Goal: Check status: Check status

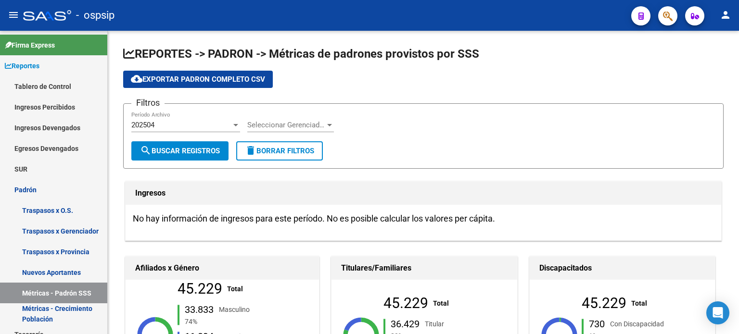
scroll to position [197, 0]
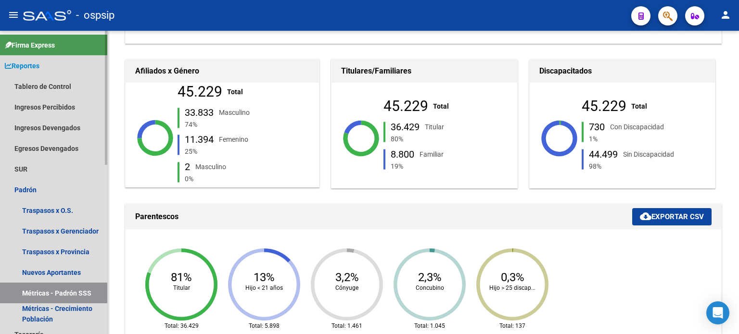
click at [39, 62] on span "Reportes" at bounding box center [22, 66] width 35 height 11
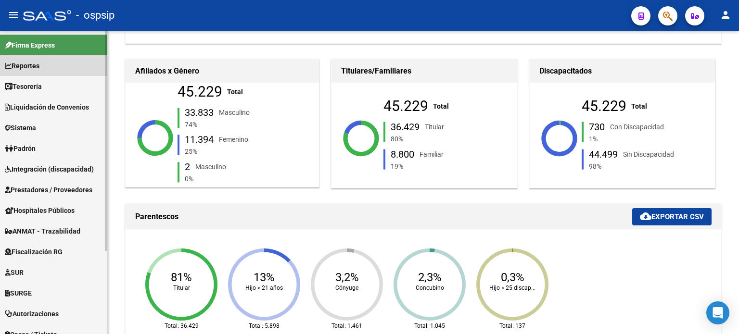
click at [39, 62] on span "Reportes" at bounding box center [22, 66] width 35 height 11
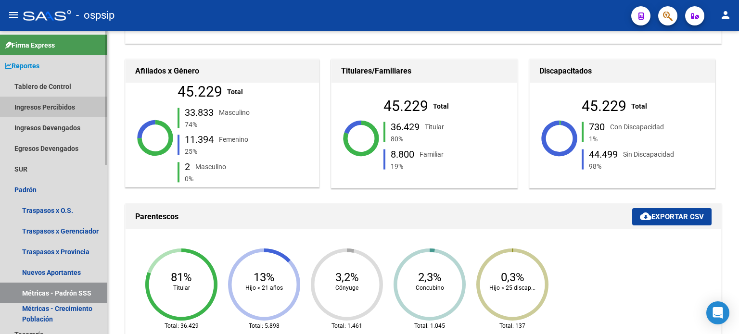
click at [68, 107] on link "Ingresos Percibidos" at bounding box center [53, 107] width 107 height 21
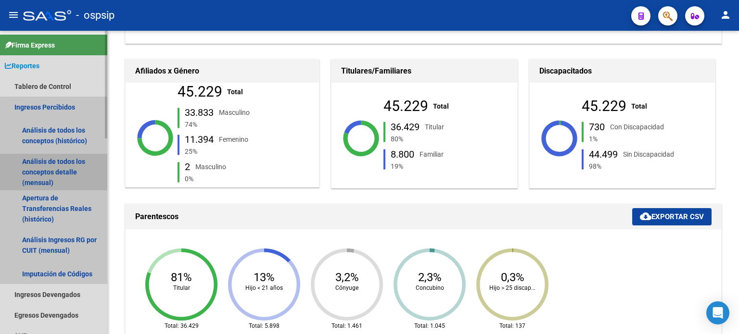
click at [44, 173] on link "Análisis de todos los conceptos detalle (mensual)" at bounding box center [53, 172] width 107 height 37
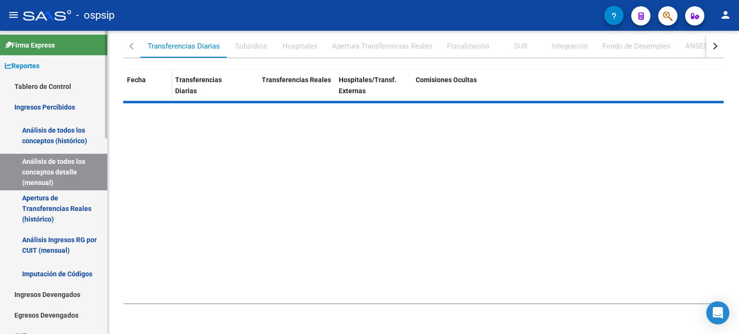
scroll to position [141, 0]
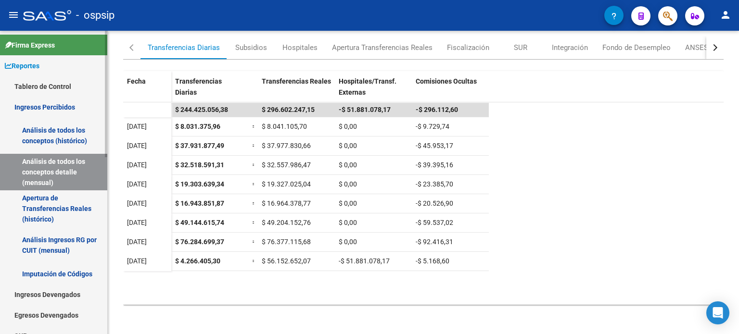
click at [26, 63] on span "Reportes" at bounding box center [22, 66] width 35 height 11
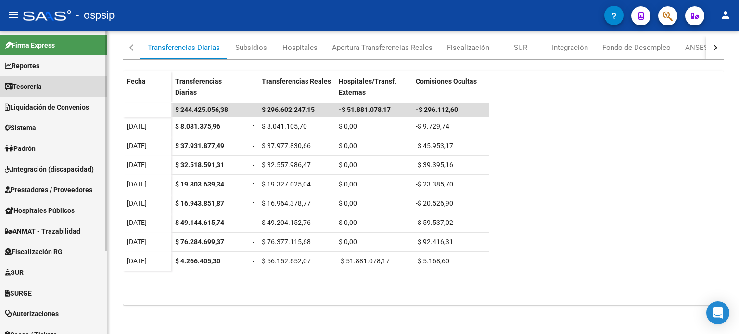
click at [35, 82] on span "Tesorería" at bounding box center [23, 86] width 37 height 11
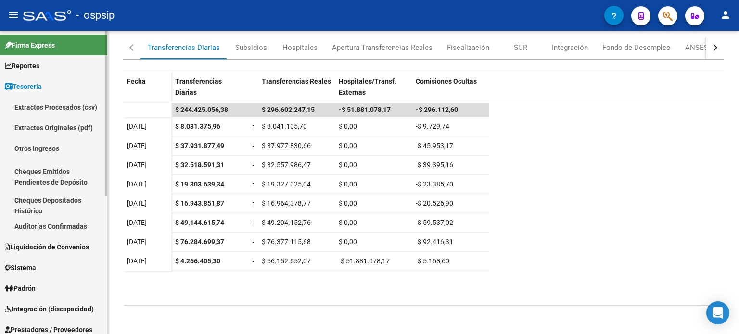
click at [35, 82] on span "Tesorería" at bounding box center [23, 86] width 37 height 11
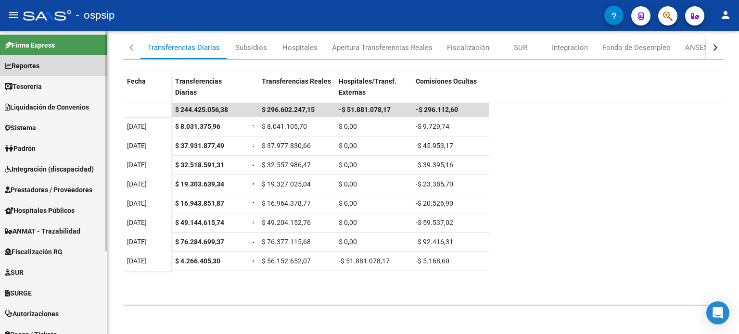
click at [34, 74] on link "Reportes" at bounding box center [53, 65] width 107 height 21
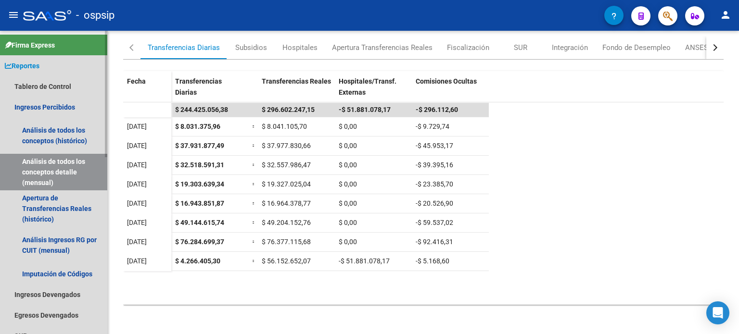
click at [20, 67] on span "Reportes" at bounding box center [22, 66] width 35 height 11
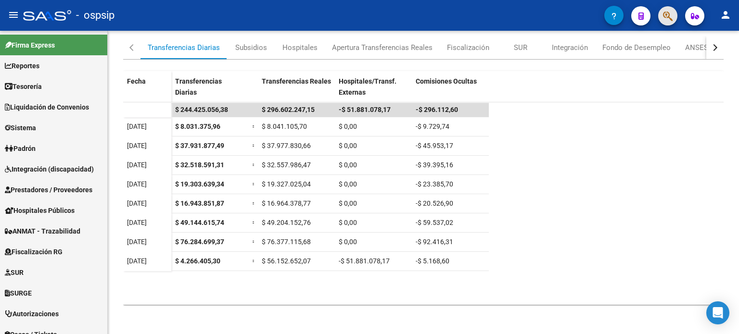
click at [675, 11] on button "button" at bounding box center [667, 15] width 19 height 19
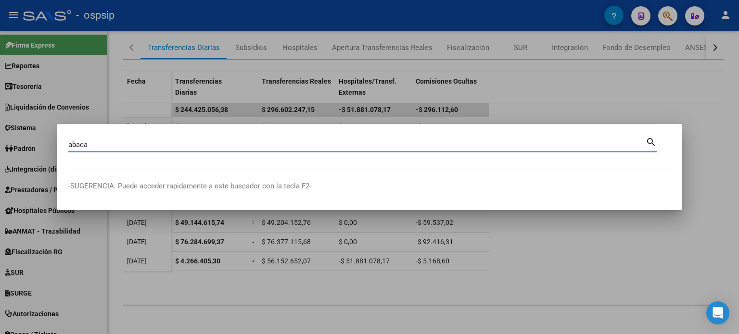
type input "abaca"
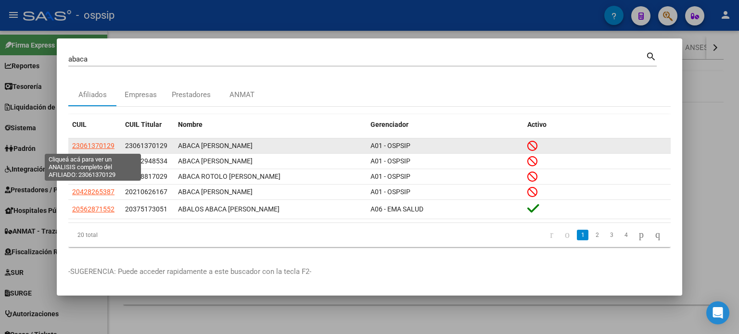
click at [94, 148] on span "23061370129" at bounding box center [93, 146] width 42 height 8
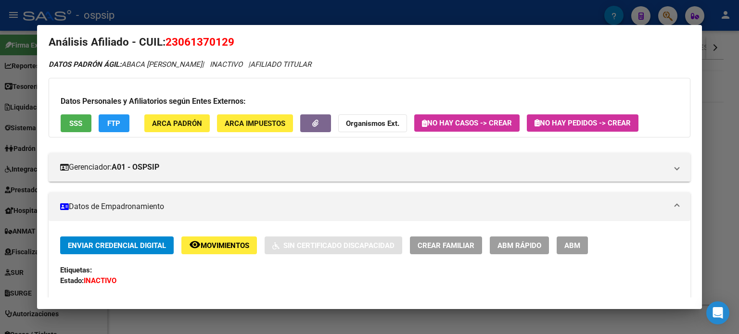
scroll to position [0, 0]
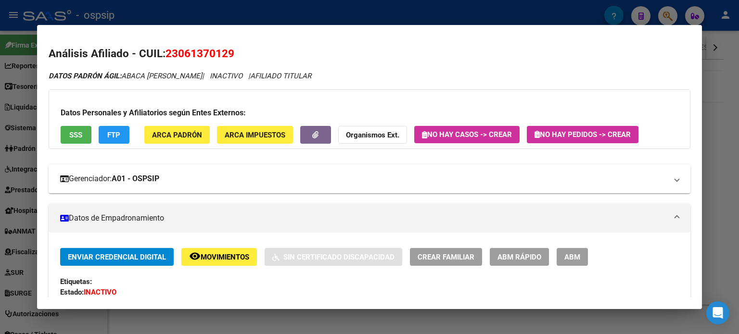
click at [259, 180] on mat-panel-title "Gerenciador: A01 - OSPSIP" at bounding box center [363, 179] width 607 height 12
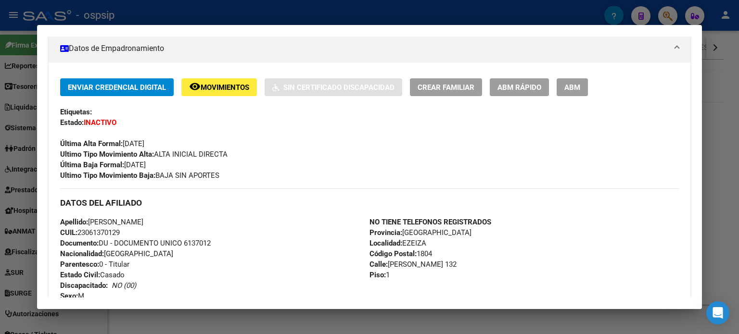
scroll to position [278, 0]
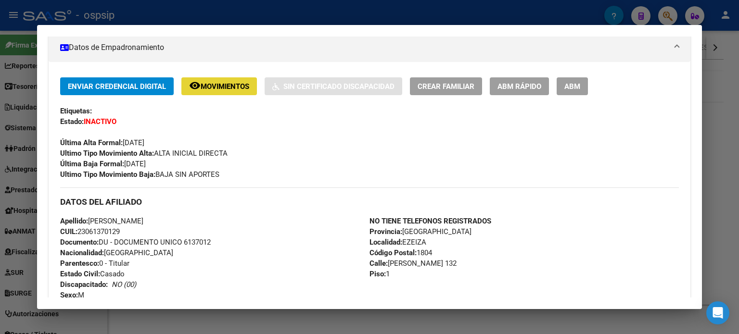
click at [222, 91] on span "Movimientos" at bounding box center [225, 86] width 49 height 9
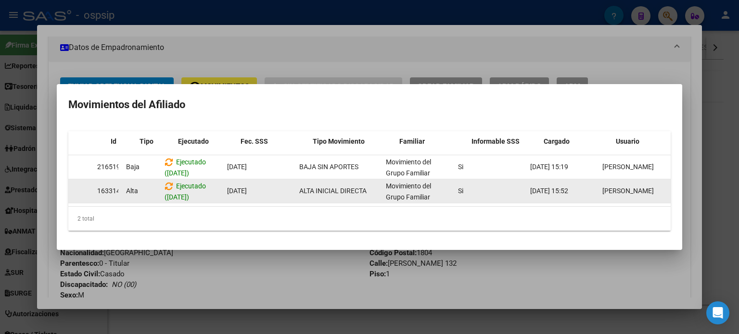
scroll to position [0, 0]
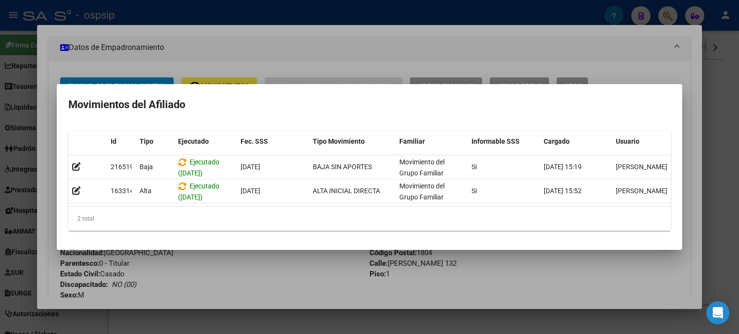
click at [304, 62] on div at bounding box center [369, 167] width 739 height 334
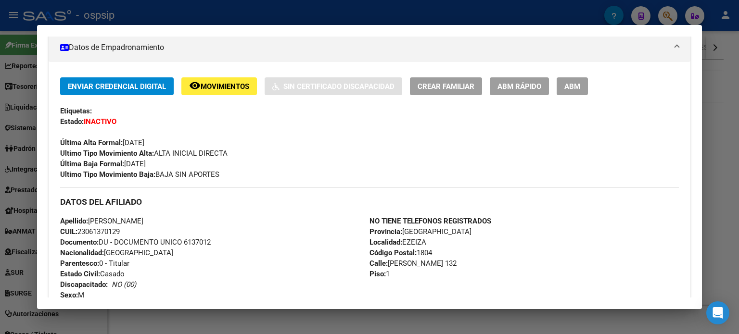
click at [725, 66] on div at bounding box center [369, 167] width 739 height 334
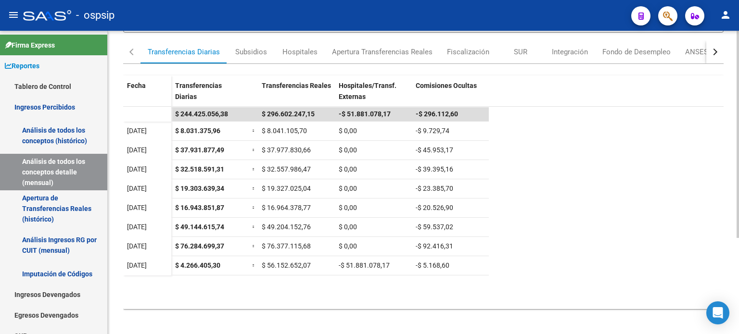
scroll to position [141, 0]
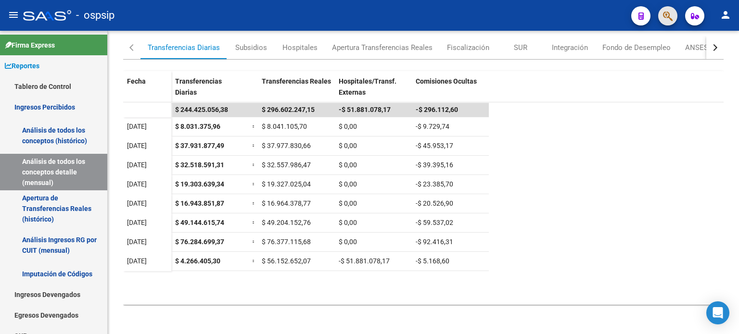
click at [660, 16] on button "button" at bounding box center [667, 15] width 19 height 19
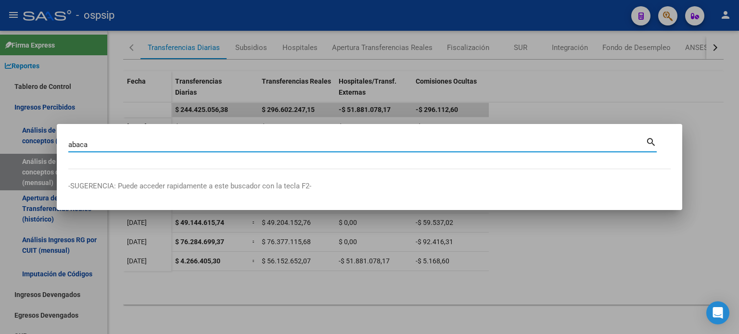
type input "abaca"
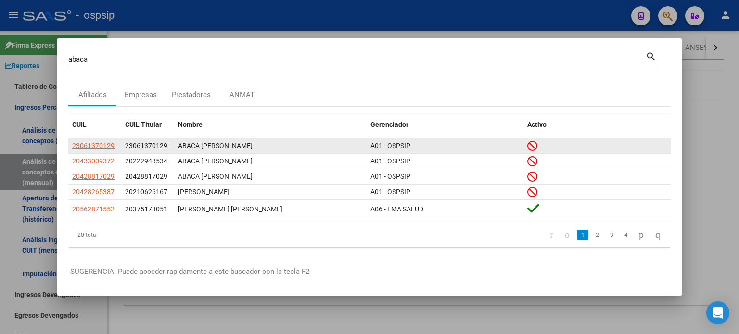
click at [103, 141] on app-link-go-to "23061370129" at bounding box center [93, 146] width 42 height 11
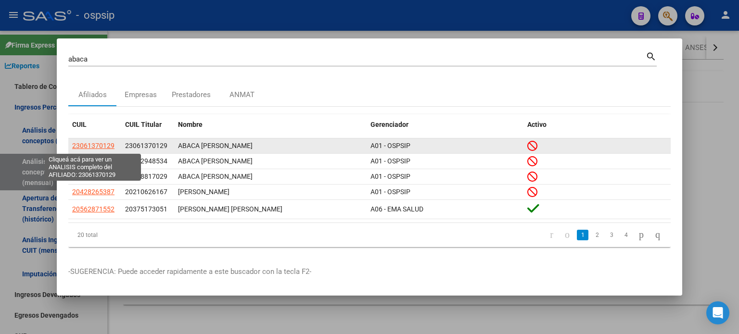
click at [104, 144] on span "23061370129" at bounding box center [93, 146] width 42 height 8
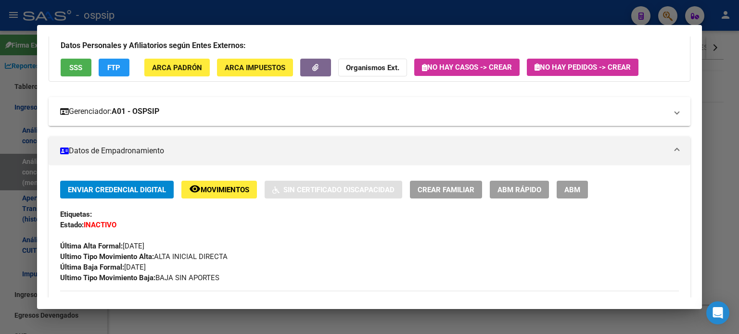
scroll to position [23, 0]
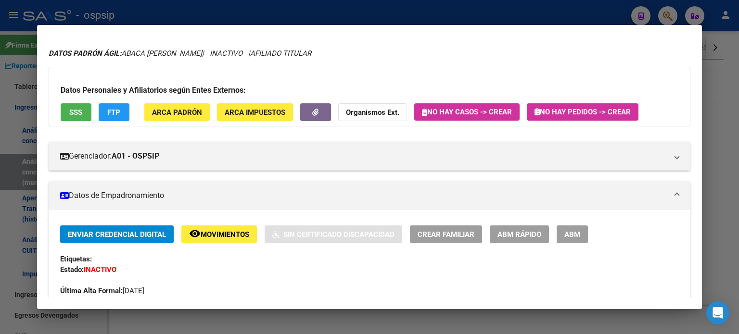
click at [232, 244] on div "Enviar Credencial Digital remove_red_eye Movimientos Sin Certificado Discapacid…" at bounding box center [369, 277] width 619 height 102
click at [234, 239] on span "Movimientos" at bounding box center [225, 235] width 49 height 9
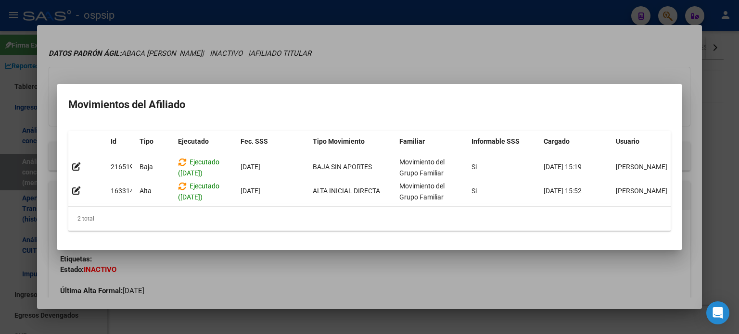
click at [528, 249] on mat-dialog-container "Movimientos del Afiliado Id Tipo Ejecutado Fec. SSS Tipo Movimiento Familiar In…" at bounding box center [370, 167] width 626 height 167
click at [462, 275] on div at bounding box center [369, 167] width 739 height 334
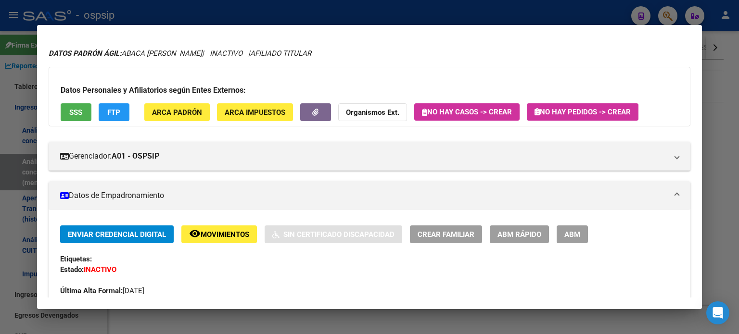
click at [0, 86] on div at bounding box center [369, 167] width 739 height 334
